Goal: Task Accomplishment & Management: Manage account settings

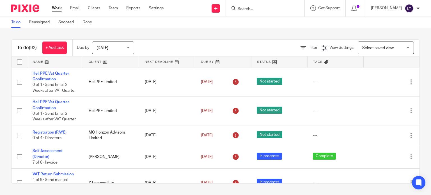
click at [282, 7] on input "Search" at bounding box center [262, 9] width 50 height 5
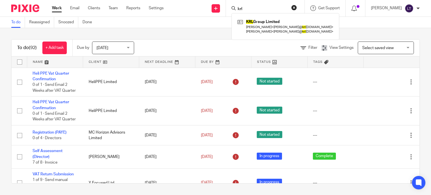
type input "krl"
click at [147, 5] on div "Work Email Clients Team Reports Settings Work Email Clients Team Reports Settin…" at bounding box center [109, 8] width 126 height 17
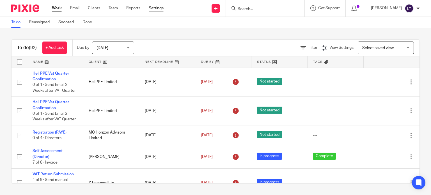
click at [152, 8] on link "Settings" at bounding box center [156, 8] width 15 height 6
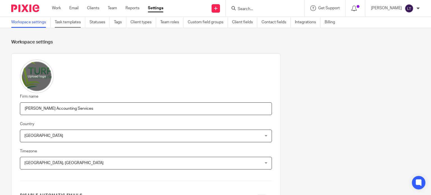
click at [69, 23] on link "Task templates" at bounding box center [70, 22] width 31 height 11
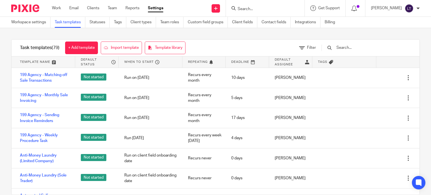
click at [357, 47] on input "text" at bounding box center [368, 48] width 65 height 6
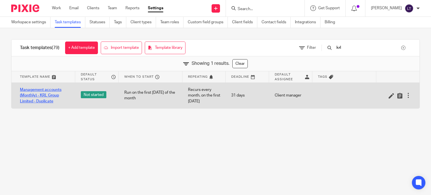
type input "krl"
click at [46, 100] on link "Management accounts (Monthly) - KRL Group Limited - Duplicate" at bounding box center [45, 95] width 50 height 17
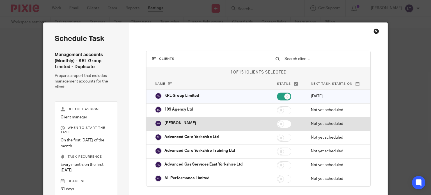
scroll to position [48, 0]
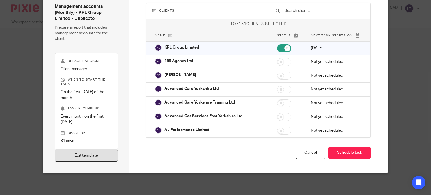
click at [75, 151] on link "Edit template" at bounding box center [86, 156] width 63 height 12
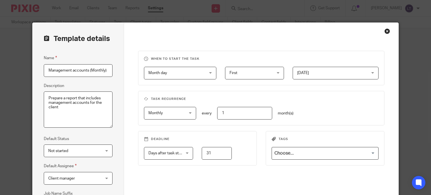
scroll to position [0, 55]
drag, startPoint x: 86, startPoint y: 69, endPoint x: 112, endPoint y: 69, distance: 25.8
click at [112, 69] on div "Template details Name Management accounts (Monthly) - KRL Group Limited - Dupli…" at bounding box center [78, 143] width 91 height 241
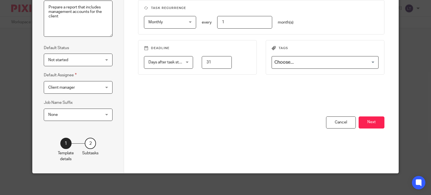
type input "Management accounts (Monthly) - KRL Group Limited"
click at [350, 62] on input "Search for option" at bounding box center [323, 63] width 103 height 10
click at [196, 97] on div "When to start the task Month day Month day Disable On date Week day Month day O…" at bounding box center [261, 38] width 246 height 157
click at [373, 124] on button "Next" at bounding box center [372, 122] width 26 height 12
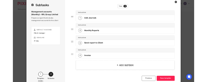
scroll to position [3, 0]
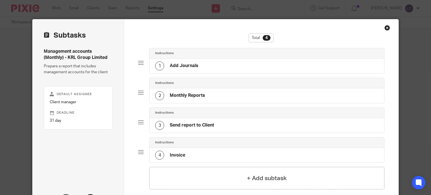
click at [194, 66] on h4 "Add Journals" at bounding box center [184, 66] width 29 height 6
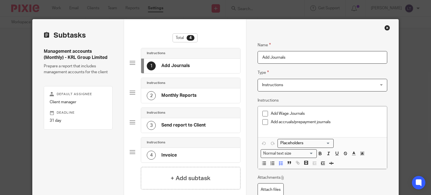
click at [186, 95] on h4 "Monthly Reports" at bounding box center [178, 96] width 35 height 6
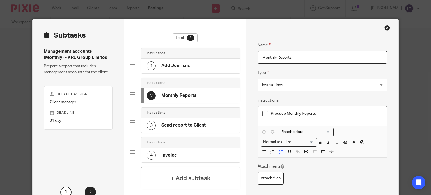
click at [180, 67] on h4 "Add Journals" at bounding box center [175, 66] width 29 height 6
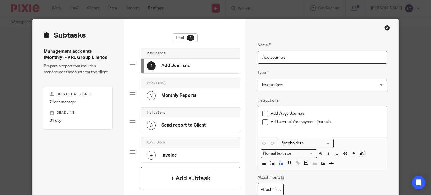
click at [178, 180] on h4 "+ Add subtask" at bounding box center [191, 178] width 40 height 9
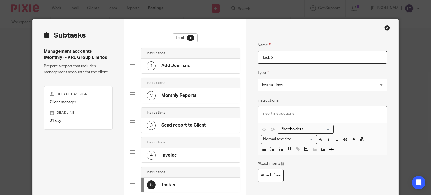
click at [178, 185] on div "5 Task 5" at bounding box center [190, 185] width 99 height 15
drag, startPoint x: 275, startPoint y: 58, endPoint x: 254, endPoint y: 56, distance: 21.4
click at [254, 56] on div "Name Add Journals Type Instructions Instructions Instructions Send automated em…" at bounding box center [322, 133] width 152 height 228
type input "Cynergy Reconciliation"
click at [276, 112] on p at bounding box center [322, 114] width 120 height 6
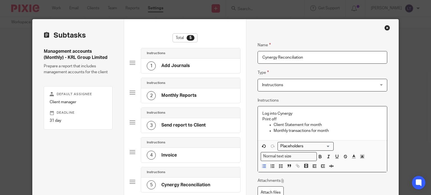
click at [259, 135] on div "Log into Cynergy Print off Client Statement for month Monthly transactions for …" at bounding box center [322, 123] width 129 height 34
click at [339, 130] on p "Monthly transactions for month" at bounding box center [328, 131] width 109 height 6
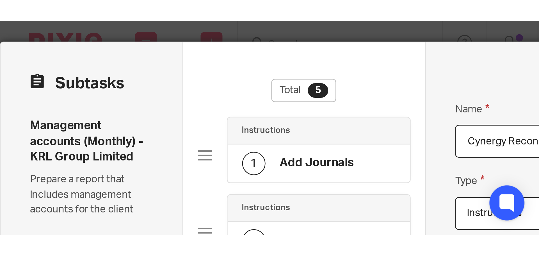
scroll to position [4, 0]
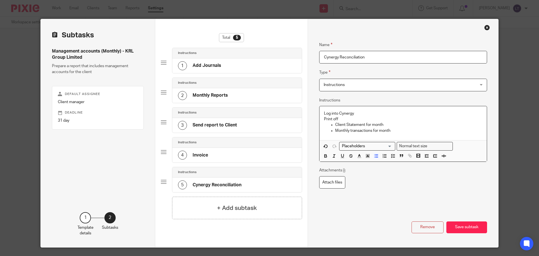
click at [358, 116] on p "Print off" at bounding box center [403, 119] width 158 height 6
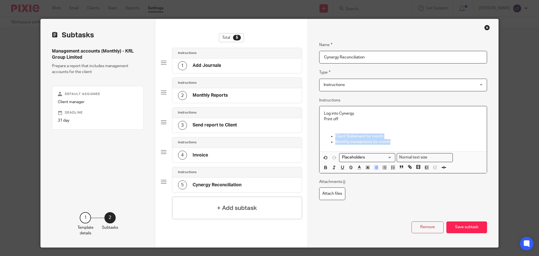
drag, startPoint x: 390, startPoint y: 142, endPoint x: 333, endPoint y: 135, distance: 57.6
click at [333, 135] on ul "Client Statement for month Monthly transactions for month" at bounding box center [403, 139] width 158 height 12
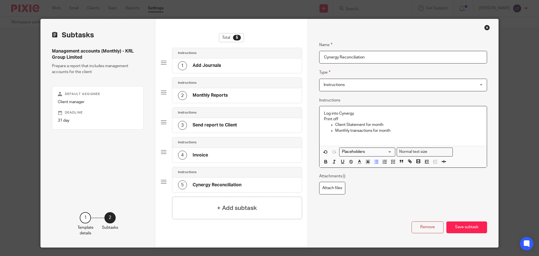
click at [324, 138] on p at bounding box center [403, 136] width 158 height 6
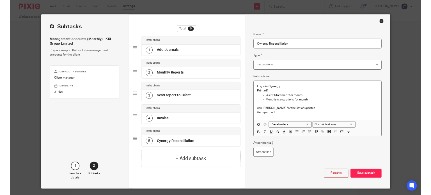
scroll to position [0, 0]
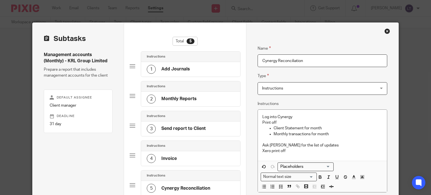
click at [291, 152] on p "Xero print off" at bounding box center [322, 151] width 120 height 6
click at [312, 150] on p "Xero print off - Use template" at bounding box center [322, 151] width 120 height 6
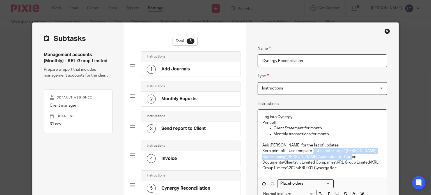
drag, startPoint x: 310, startPoint y: 150, endPoint x: 358, endPoint y: 155, distance: 48.0
click at [358, 155] on p "Xero print off - Use template C:\Users\LizTurpin\Turpin Bookkeeping\Turpin Acco…" at bounding box center [322, 159] width 120 height 23
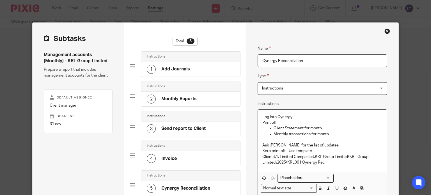
click at [320, 144] on p "Ask Sadie for the list of updates" at bounding box center [322, 146] width 120 height 6
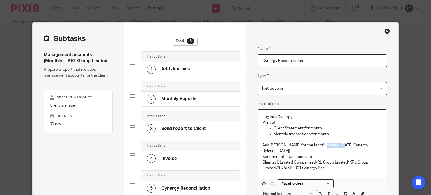
drag, startPoint x: 339, startPoint y: 145, endPoint x: 318, endPoint y: 143, distance: 21.2
click at [318, 143] on p "Ask Sadie for the list of updates (2025-06-30 Cynergy Uploads June 25)" at bounding box center [322, 149] width 120 height 12
click at [274, 151] on p "Ask Sadie for the list of updates (YYYT-MM-DD Cynergy Uploads June 25)" at bounding box center [322, 149] width 120 height 12
click at [322, 156] on p "Xero print off - Use template" at bounding box center [322, 157] width 120 height 6
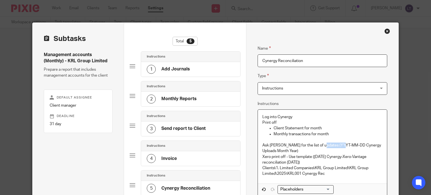
drag, startPoint x: 342, startPoint y: 144, endPoint x: 319, endPoint y: 146, distance: 23.6
click at [319, 146] on p "Ask Sadie for the list of updates (YYYT-MM-DD Cynergy Uploads Month Year)" at bounding box center [322, 149] width 120 height 12
click at [327, 144] on p "Ask Sadie for the list of updates (YYYT-MM-DD Cynergy Uploads Month Year)" at bounding box center [322, 149] width 120 height 12
click at [341, 144] on p "Ask Sadie for the list of updates (YYYT-MM-DD Cynergy Uploads Month Year)" at bounding box center [322, 149] width 120 height 12
click at [324, 146] on p "Ask Sadie for the list of updates (YYYT-MM-DD Cynergy Uploads Month Year)" at bounding box center [322, 149] width 120 height 12
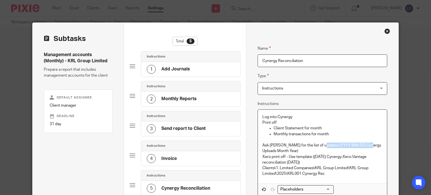
drag, startPoint x: 318, startPoint y: 143, endPoint x: 365, endPoint y: 143, distance: 46.8
click at [365, 143] on p "Ask Sadie for the list of updates (YYYY-MM-DD Cynergy Uploads Month Year)" at bounding box center [322, 149] width 120 height 12
click at [334, 143] on p "Ask Sadie for the list of updates (YYYY-MM-DD Cynergy Uploads Month Year)" at bounding box center [322, 149] width 120 height 12
drag, startPoint x: 343, startPoint y: 145, endPoint x: 318, endPoint y: 147, distance: 25.6
click at [318, 147] on p "Ask Sadie for the list of updates (YYYY-MM-DD Cynergy Uploads Month Year)" at bounding box center [322, 149] width 120 height 12
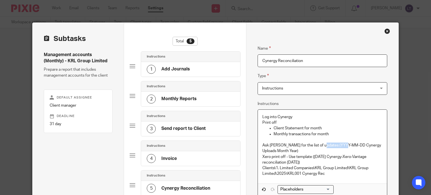
copy p "YYYY-MM-DD"
click at [329, 158] on p "Xero print off - Use template (2025-06-30 Cynergy-Xero-Vantage reconciliation J…" at bounding box center [322, 160] width 120 height 12
drag, startPoint x: 333, startPoint y: 157, endPoint x: 312, endPoint y: 159, distance: 21.2
click at [312, 159] on p "Xero print off - Use template (2025-06-30 Cynergy-Xero-Vantage reconciliation J…" at bounding box center [322, 160] width 120 height 12
drag, startPoint x: 279, startPoint y: 149, endPoint x: 260, endPoint y: 150, distance: 19.1
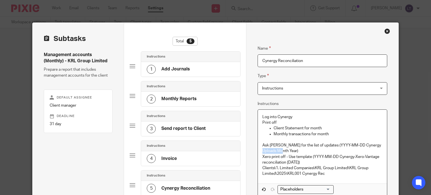
click at [262, 150] on p "Ask Sadie for the list of updates (YYYY-MM-DD Cynergy Uploads Month Year)" at bounding box center [322, 149] width 120 height 12
copy p "Month Year"
drag, startPoint x: 297, startPoint y: 162, endPoint x: 285, endPoint y: 162, distance: 11.5
click at [285, 162] on p "Xero print off - Use template (YYYY-MM-DD Cynergy-Xero-Vantage reconciliation J…" at bounding box center [322, 160] width 120 height 12
